Goal: Navigation & Orientation: Find specific page/section

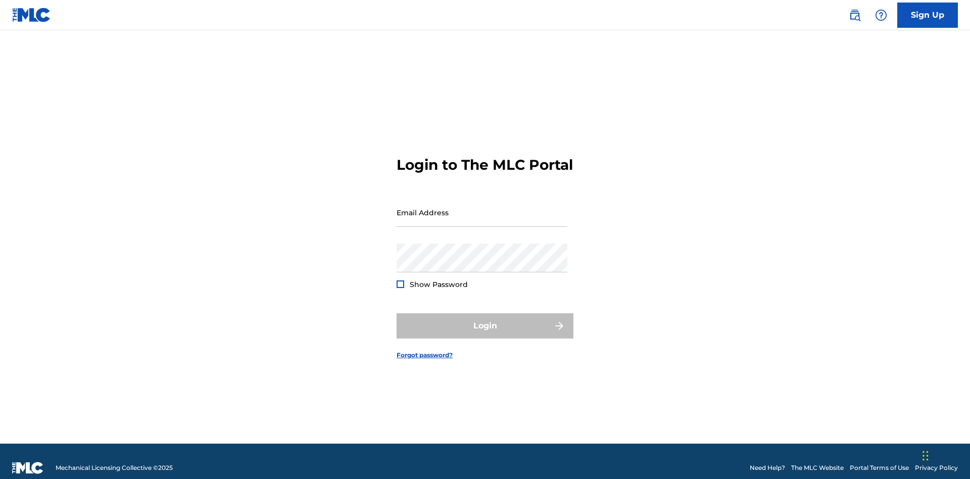
scroll to position [13, 0]
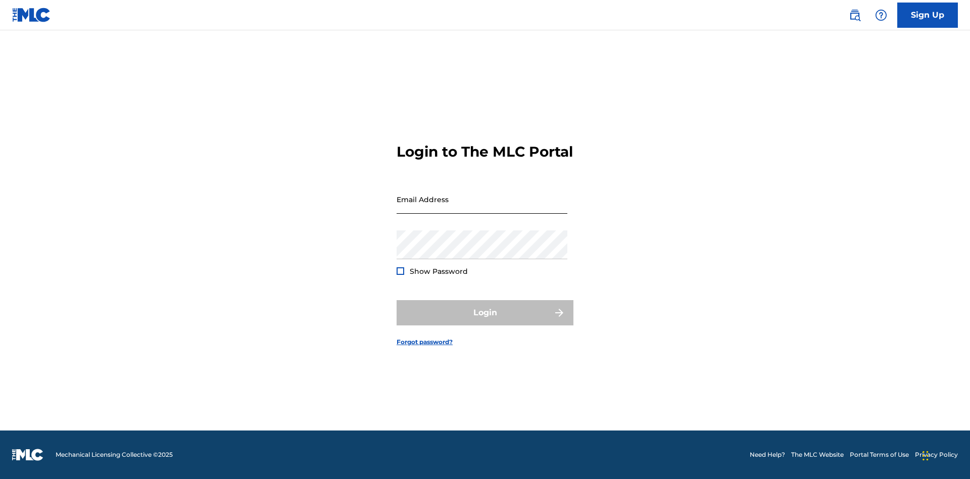
click at [482, 208] on input "Email Address" at bounding box center [482, 199] width 171 height 29
type input "Helena.Songwriter@gmail.com"
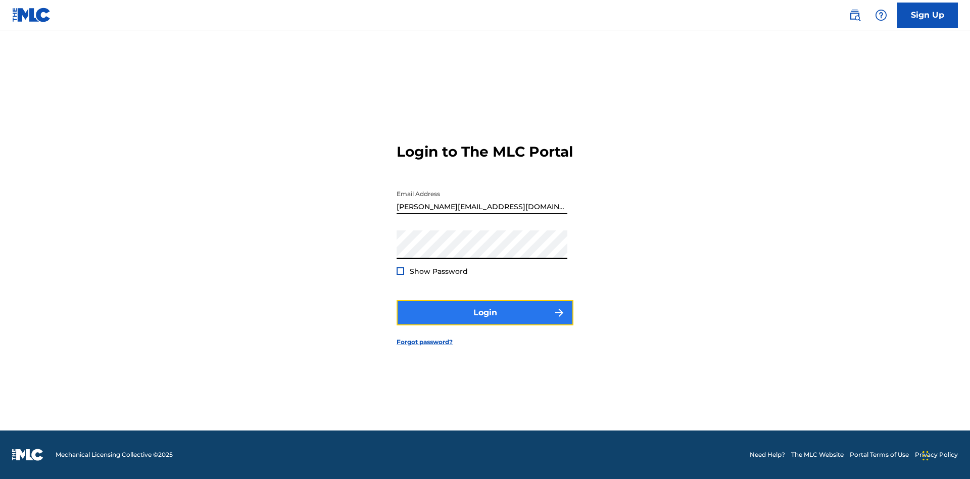
click at [485, 321] on button "Login" at bounding box center [485, 312] width 177 height 25
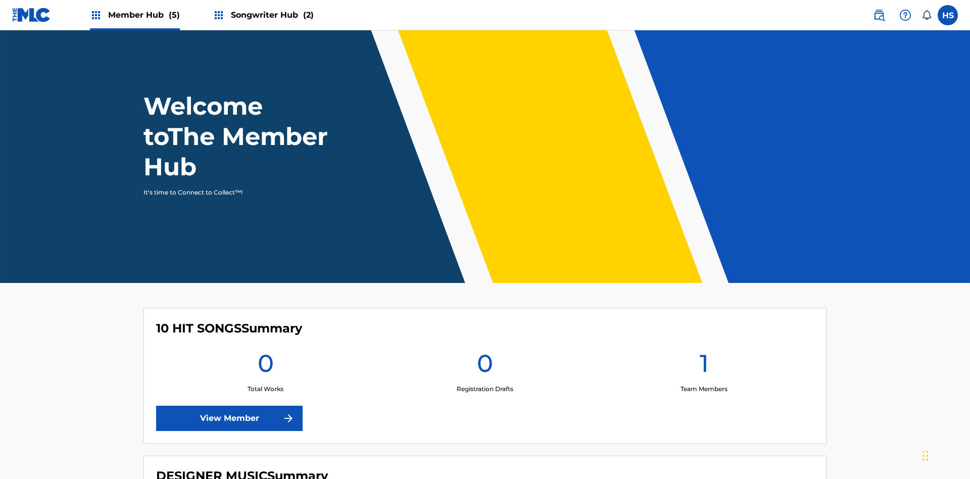
click at [134, 15] on span "Member Hub (5)" at bounding box center [144, 15] width 72 height 12
